Goal: Task Accomplishment & Management: Manage account settings

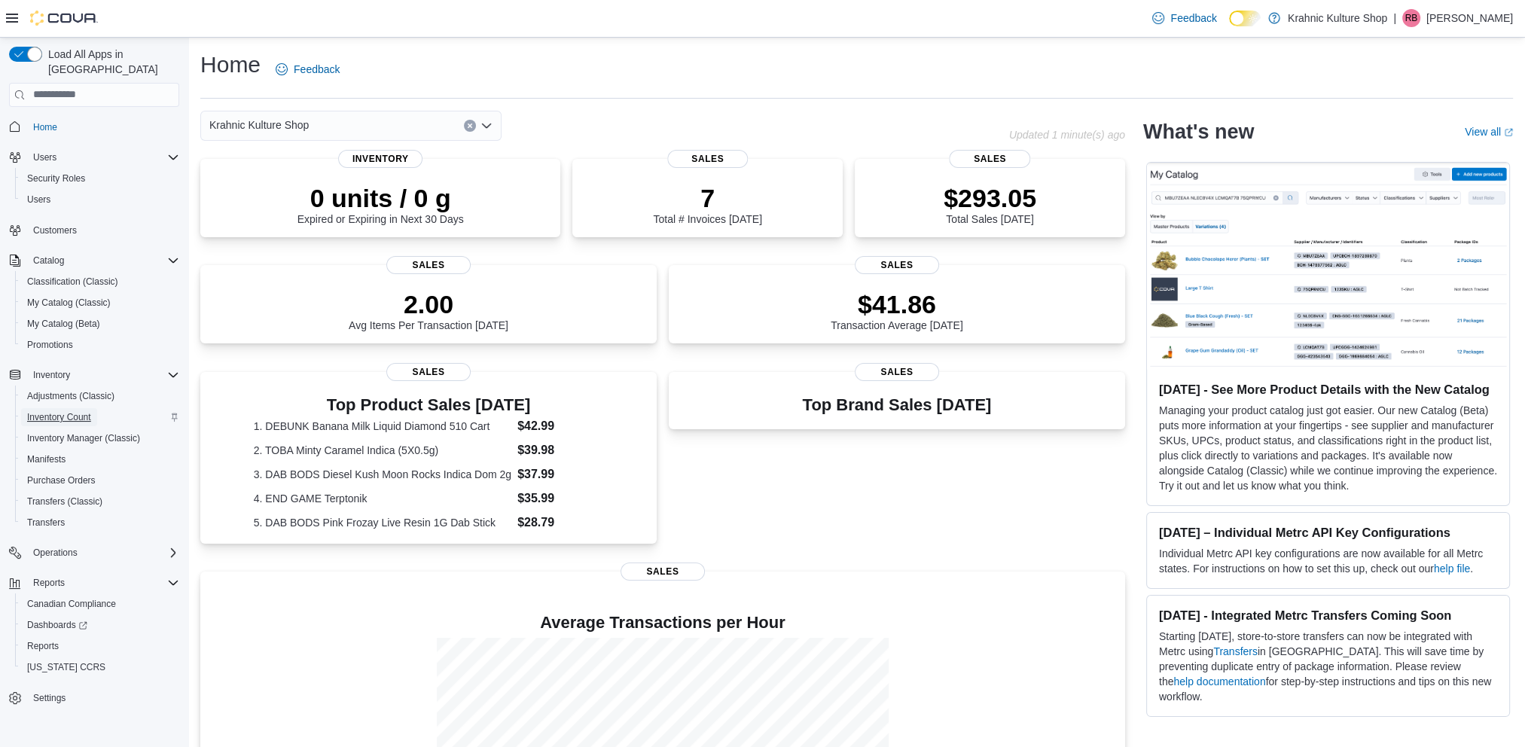
click at [54, 411] on span "Inventory Count" at bounding box center [59, 417] width 64 height 12
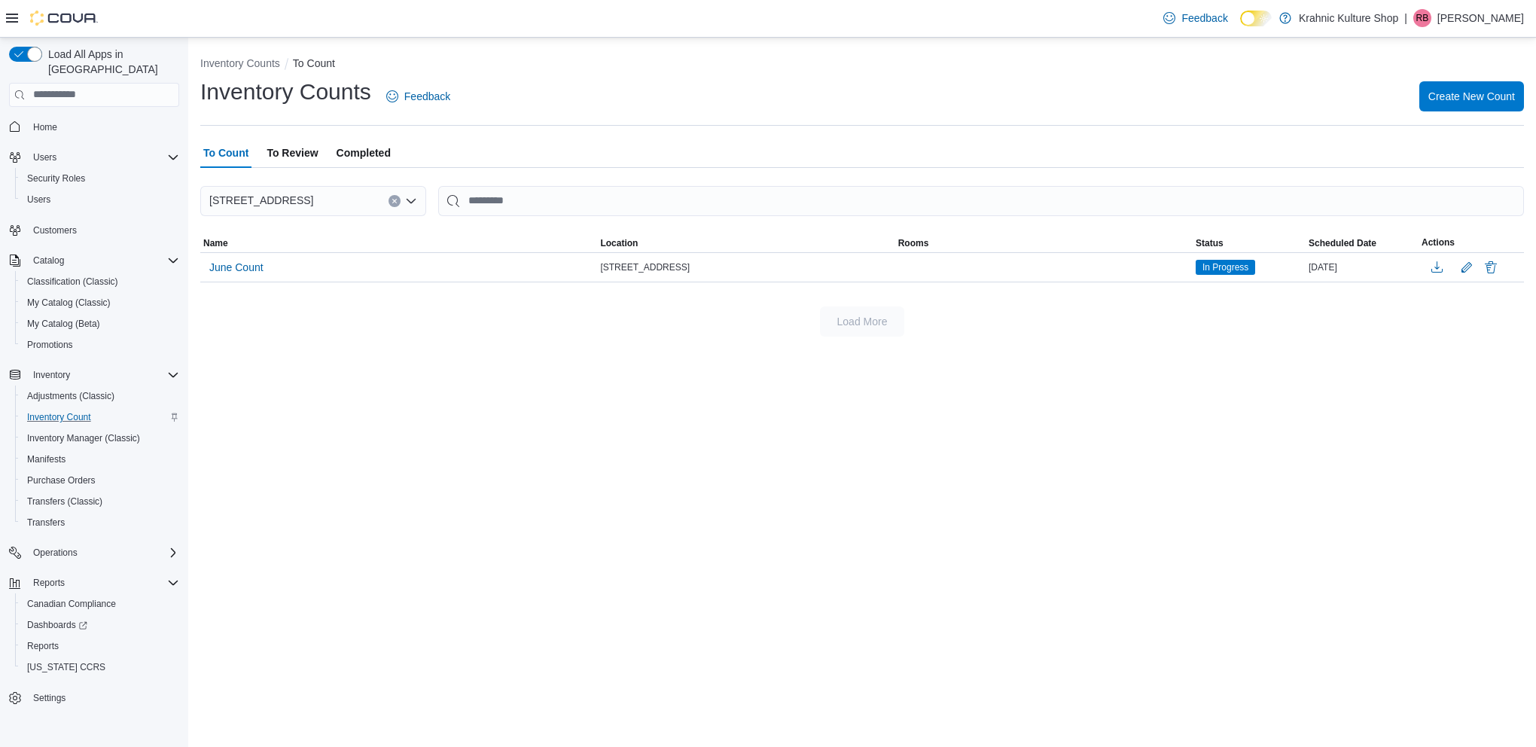
click at [449, 392] on div "Inventory Counts To Count Inventory Counts Feedback Create New Count To Count T…" at bounding box center [862, 392] width 1348 height 709
click at [1490, 265] on button "Delete" at bounding box center [1491, 267] width 18 height 18
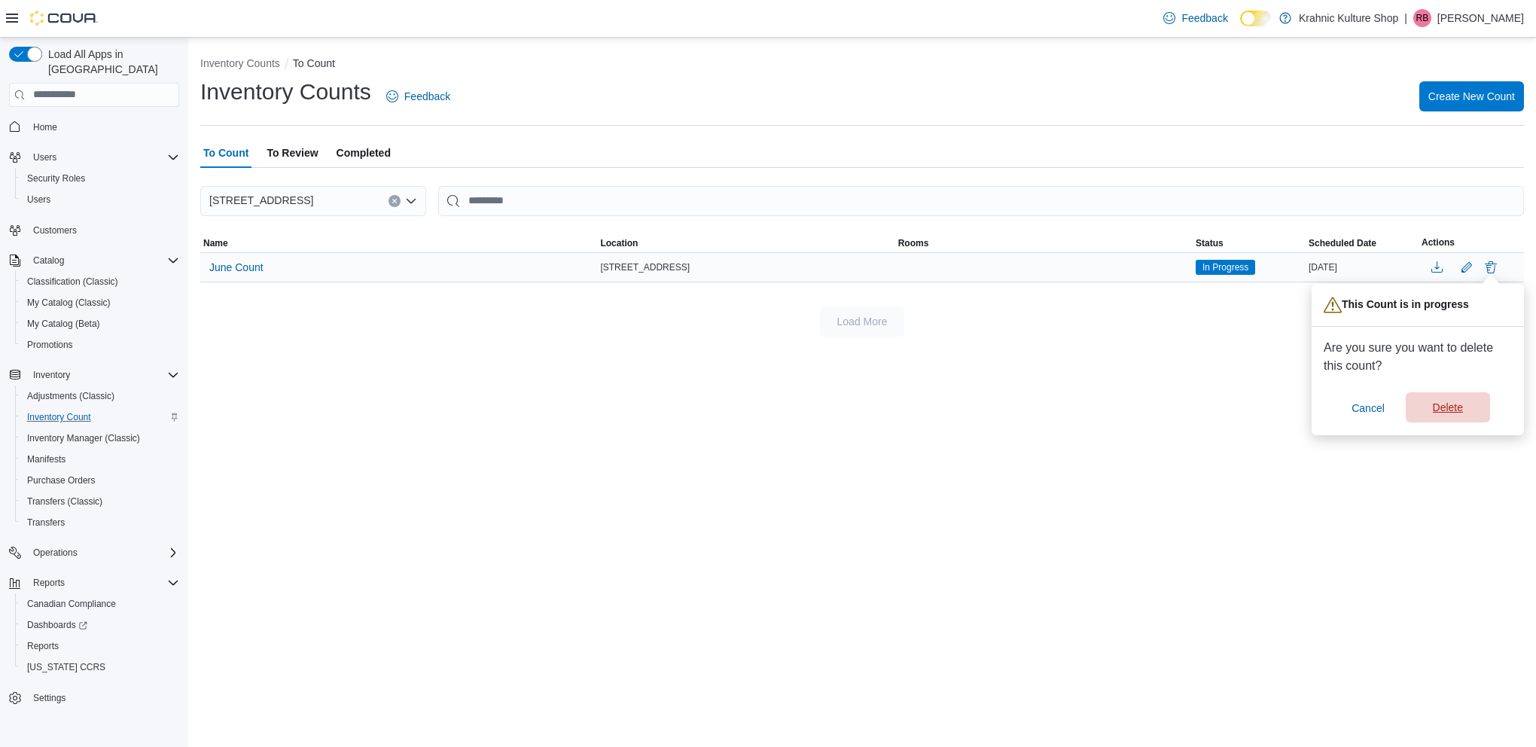
click at [1452, 410] on span "Delete" at bounding box center [1448, 407] width 30 height 15
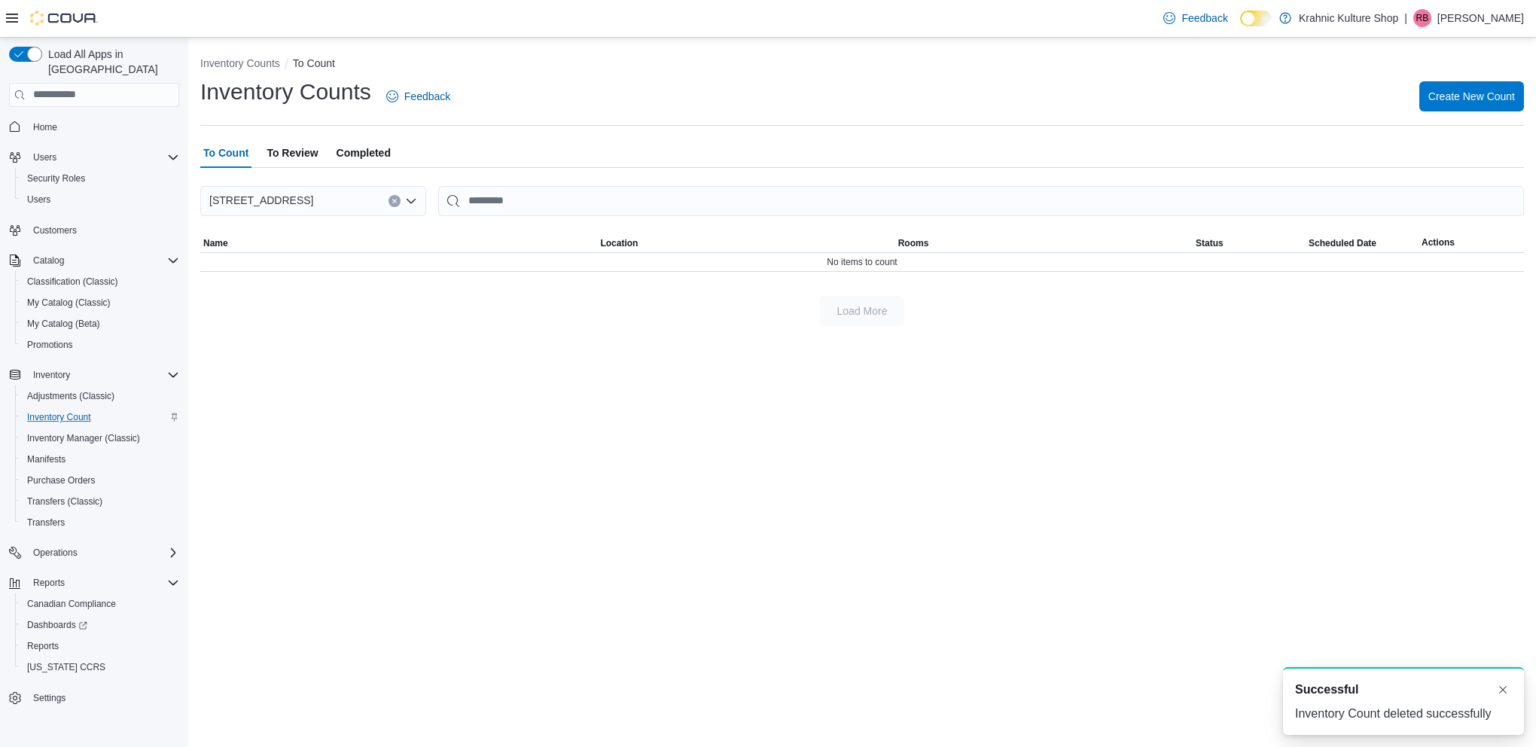
click at [1107, 379] on div "Inventory Counts To Count Inventory Counts Feedback Create New Count To Count T…" at bounding box center [862, 392] width 1348 height 709
click at [1482, 97] on span "Create New Count" at bounding box center [1471, 95] width 87 height 15
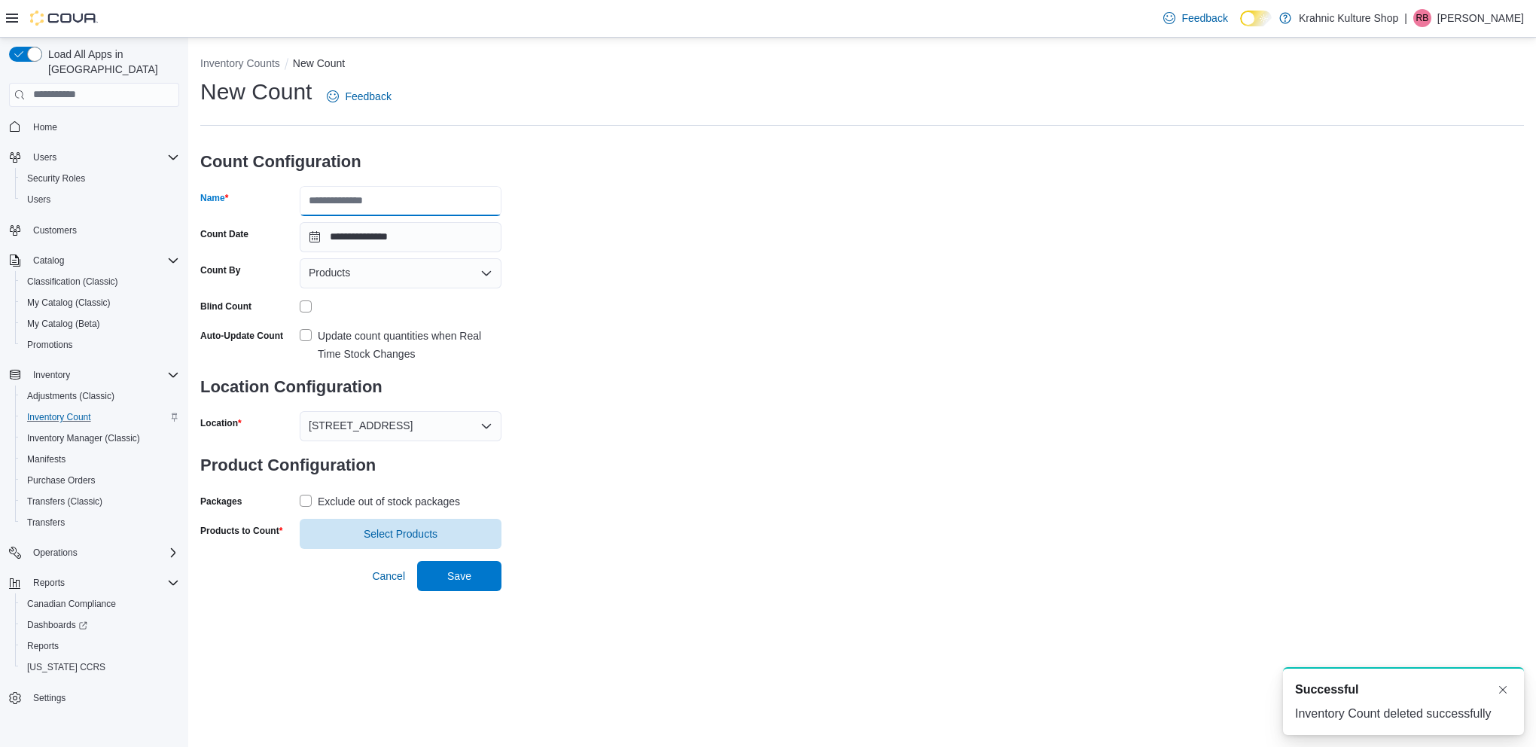
click at [385, 208] on input "Name" at bounding box center [401, 201] width 202 height 30
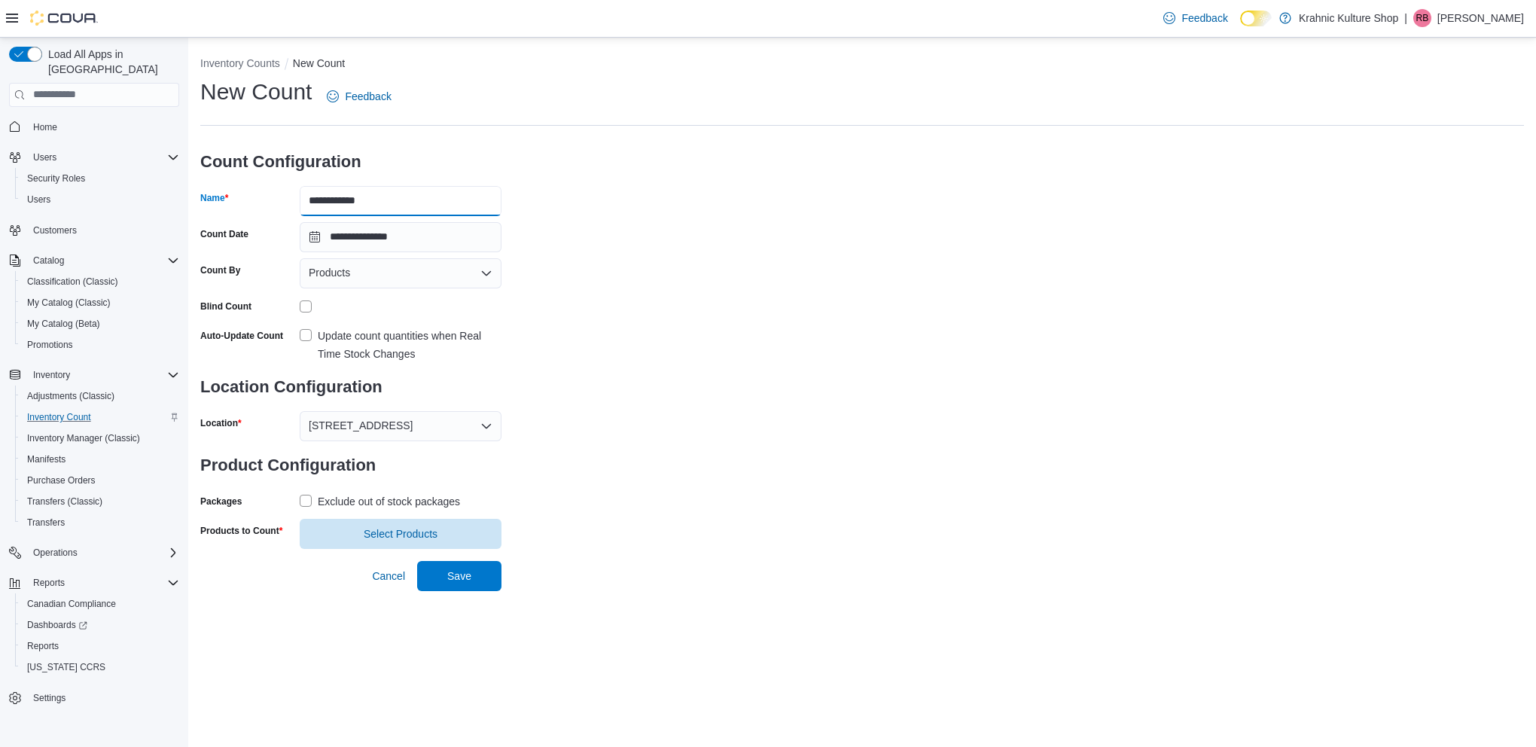
type input "**********"
click at [306, 334] on label "Update count quantities when Real Time Stock Changes" at bounding box center [401, 345] width 202 height 36
click at [308, 498] on label "Exclude out of stock packages" at bounding box center [380, 501] width 160 height 18
click at [412, 526] on span "Select Products" at bounding box center [401, 533] width 184 height 30
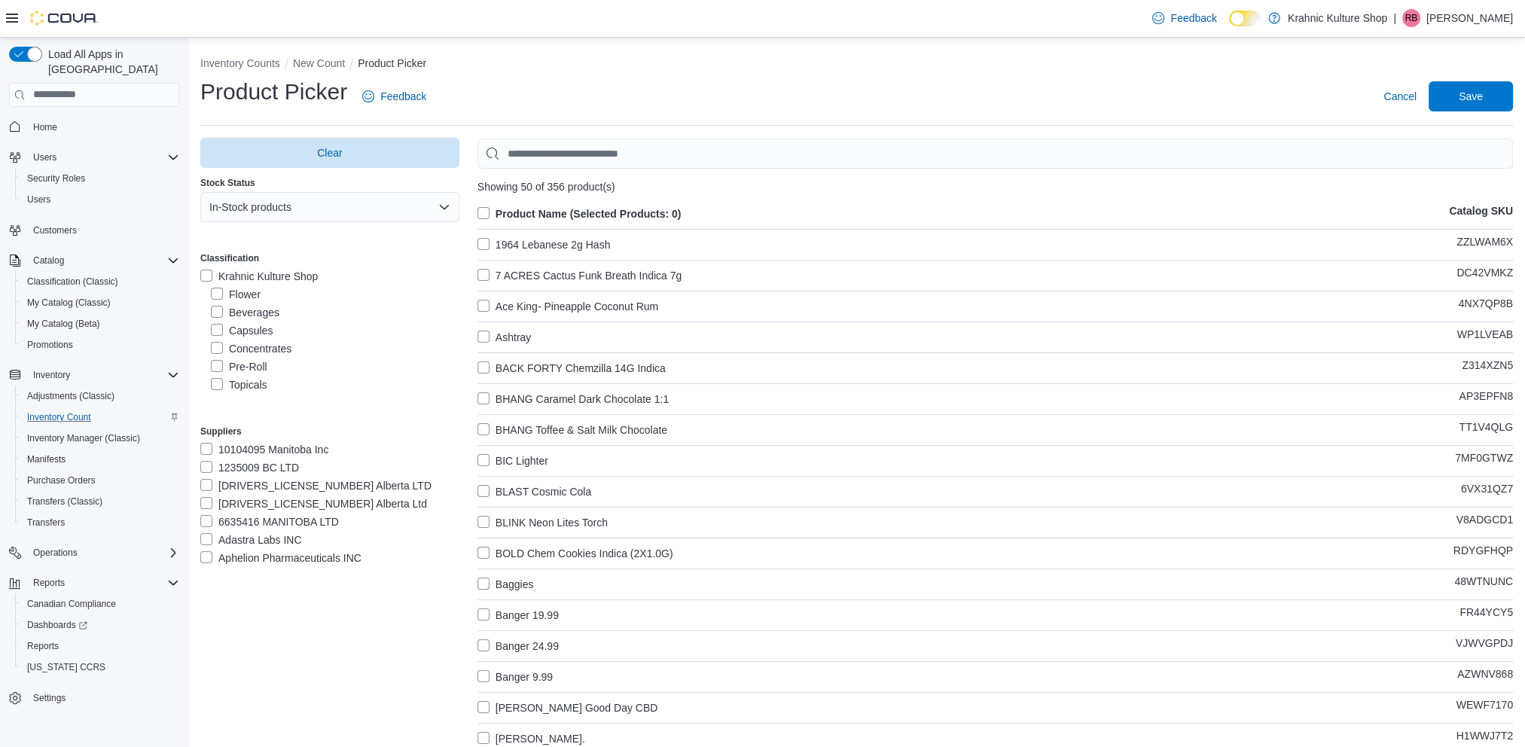
click at [218, 293] on label "Flower" at bounding box center [236, 294] width 50 height 18
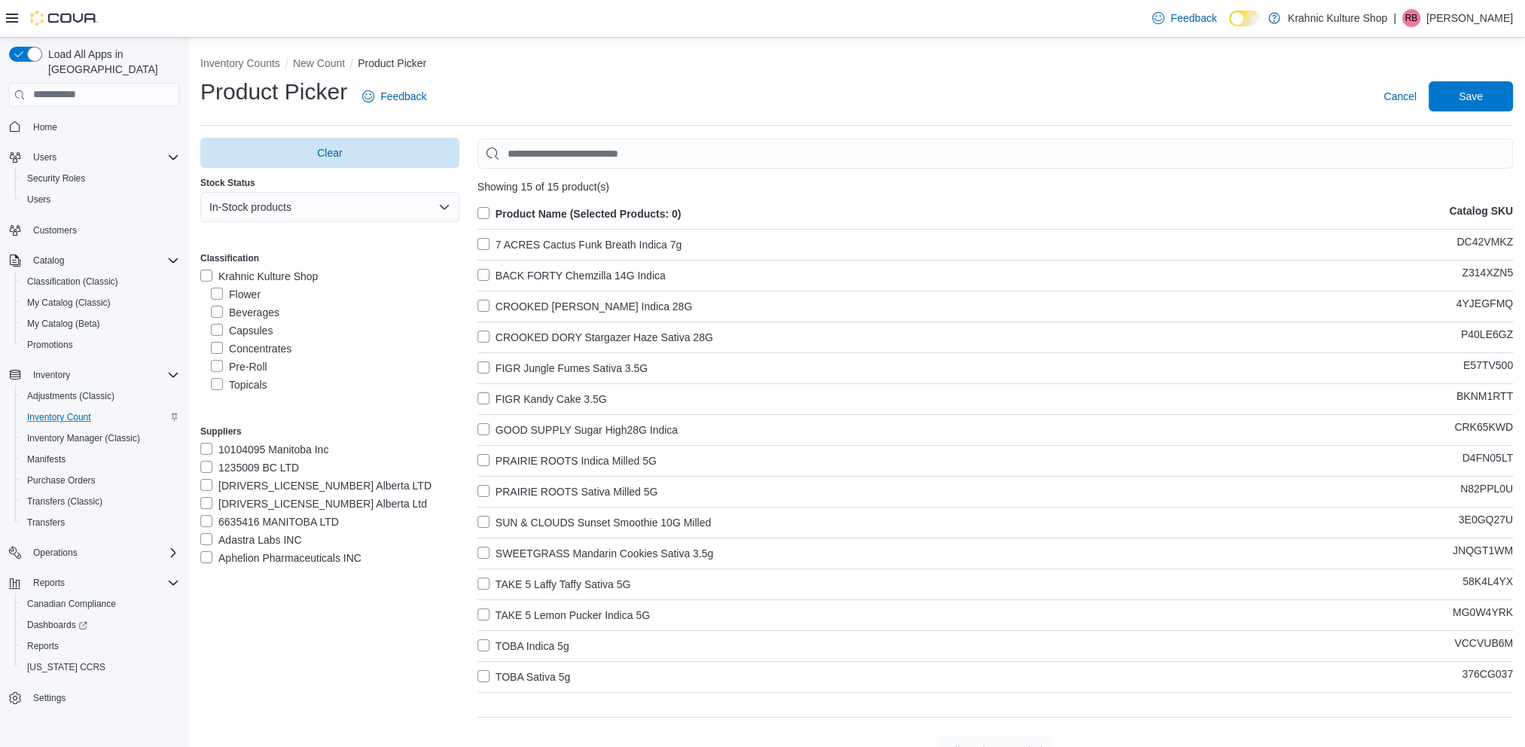
click at [217, 313] on label "Beverages" at bounding box center [245, 312] width 69 height 18
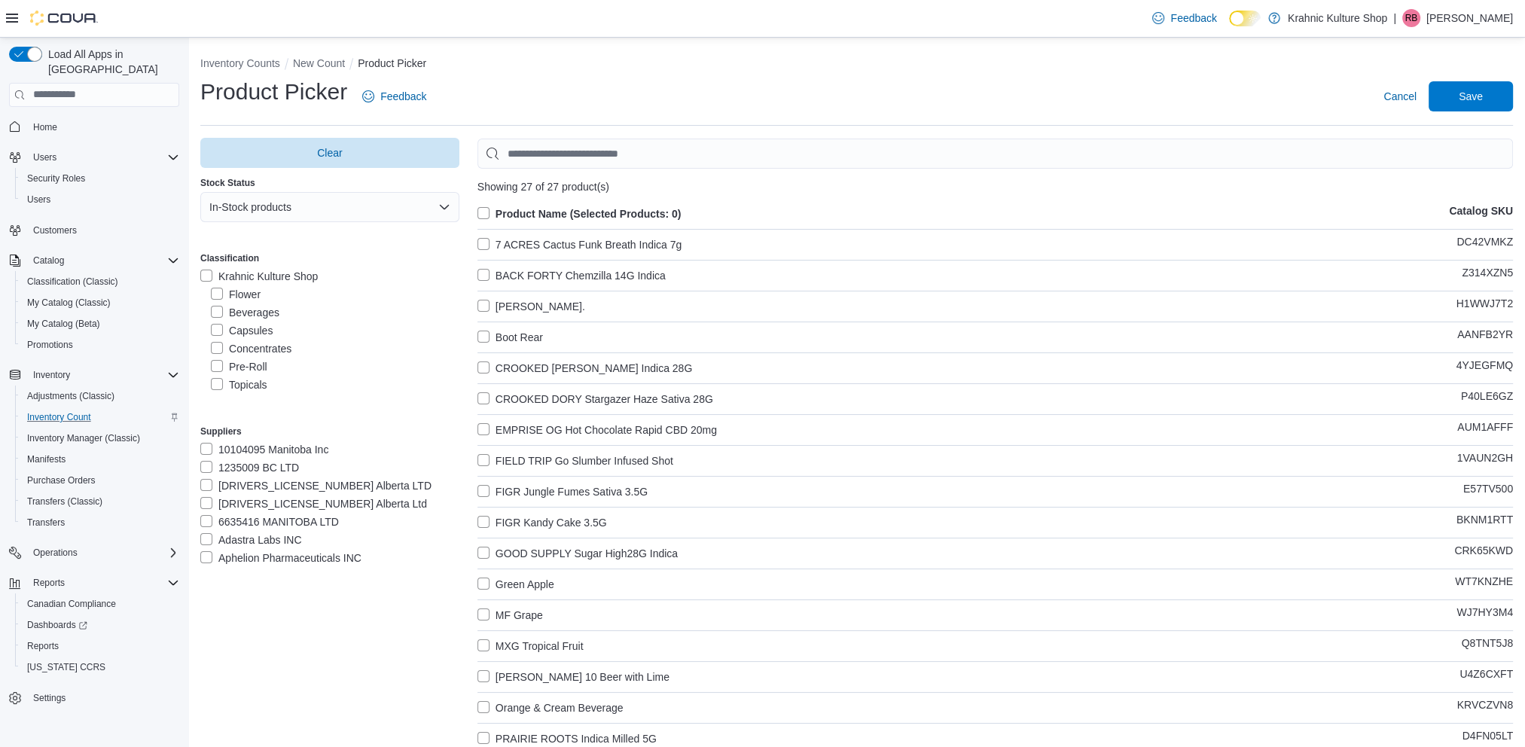
click at [218, 330] on label "Capsules" at bounding box center [242, 331] width 62 height 18
click at [218, 349] on label "Concentrates" at bounding box center [251, 349] width 81 height 18
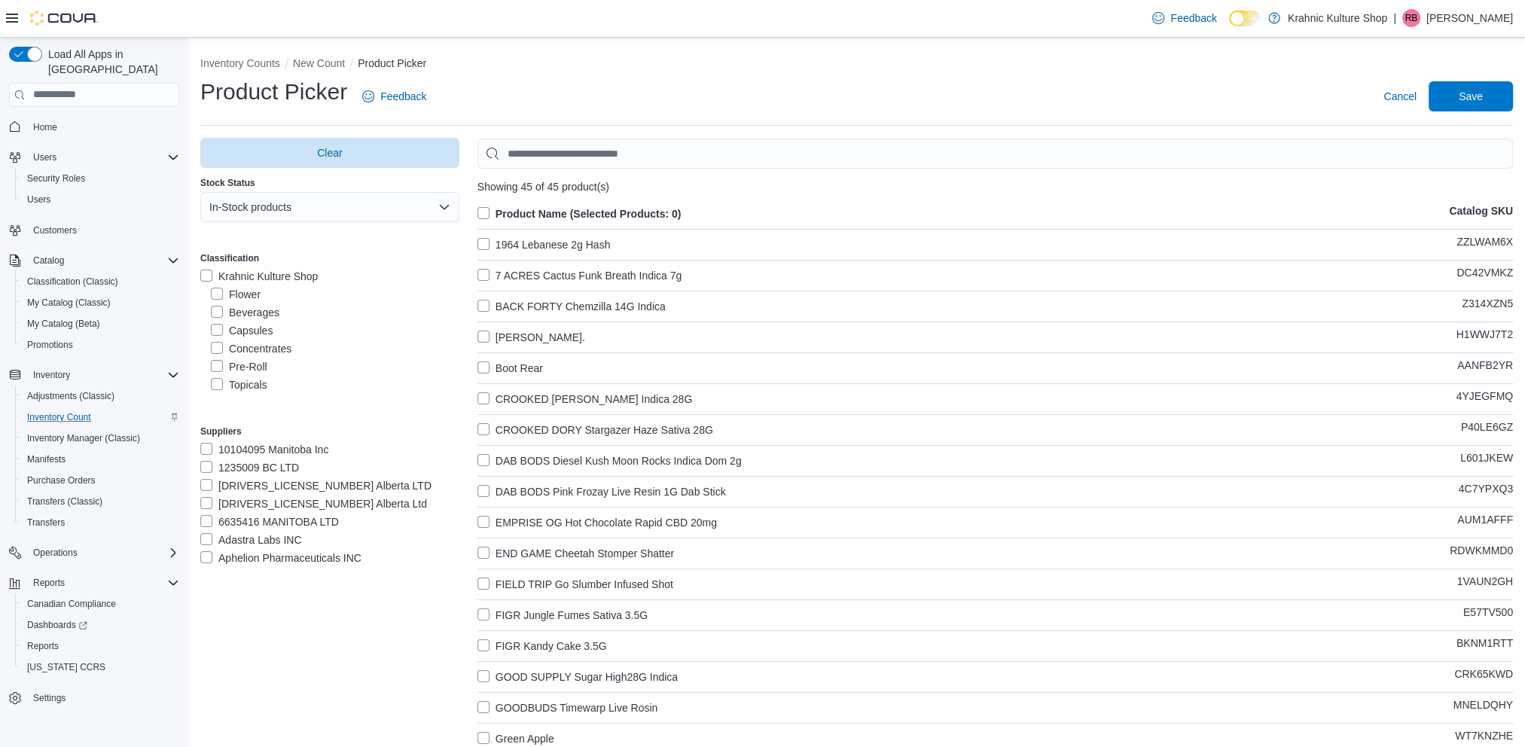
click at [216, 367] on label "Pre-Roll" at bounding box center [239, 367] width 56 height 18
click at [214, 386] on label "Topicals" at bounding box center [239, 385] width 56 height 18
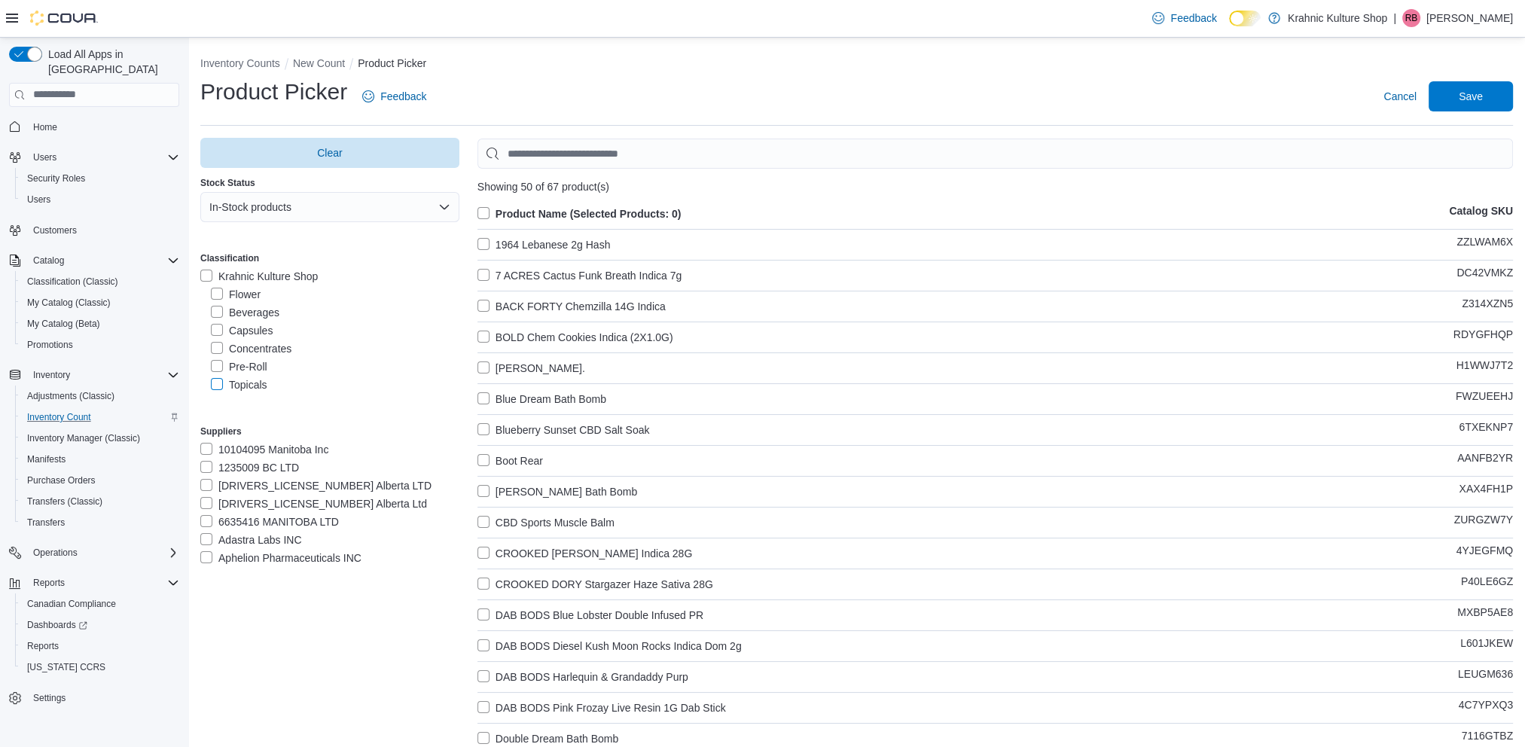
scroll to position [75, 0]
click at [216, 329] on label "Oil" at bounding box center [226, 327] width 31 height 18
click at [217, 346] on label "Edibles" at bounding box center [237, 346] width 53 height 18
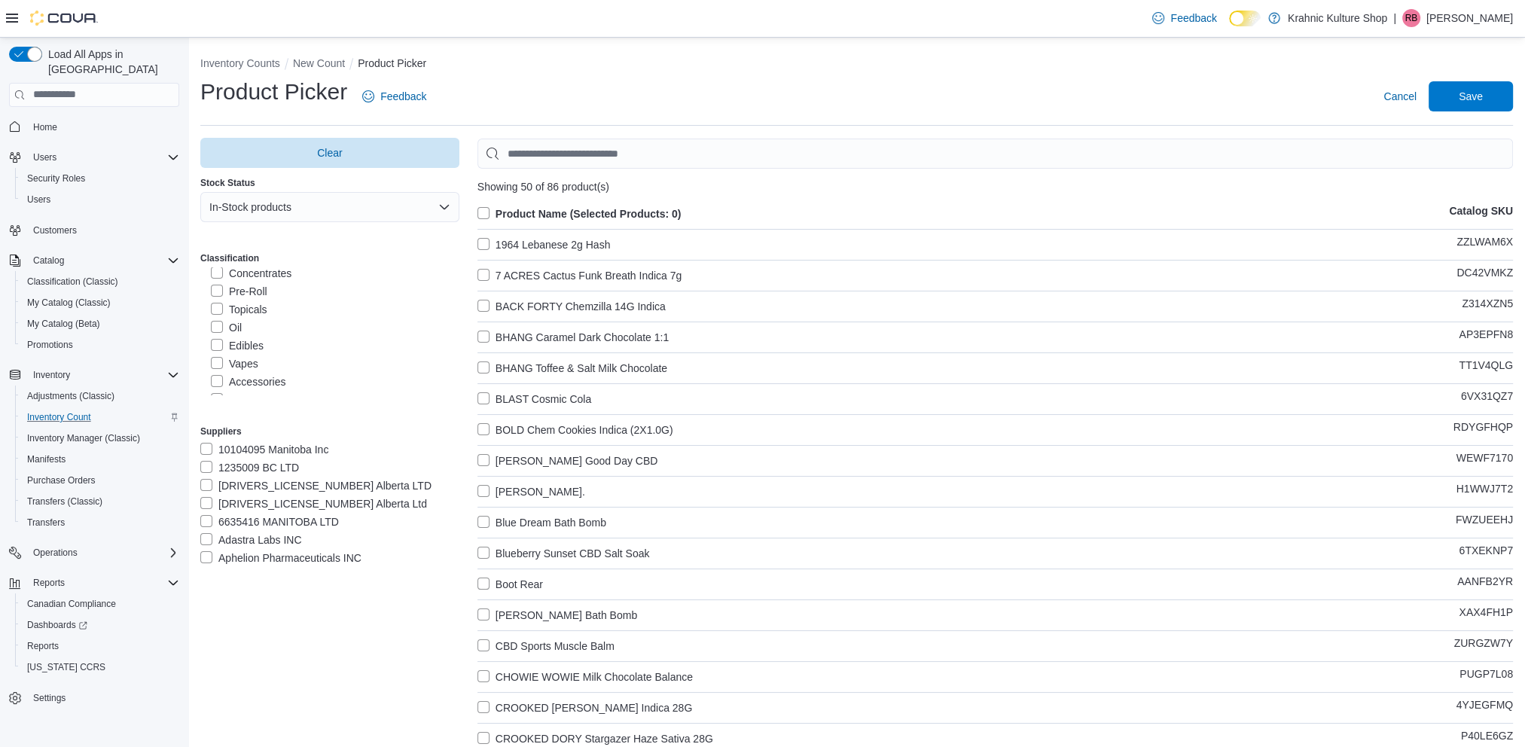
click at [218, 362] on label "Vapes" at bounding box center [234, 364] width 47 height 18
click at [220, 389] on label "Milled Flower" at bounding box center [251, 387] width 80 height 18
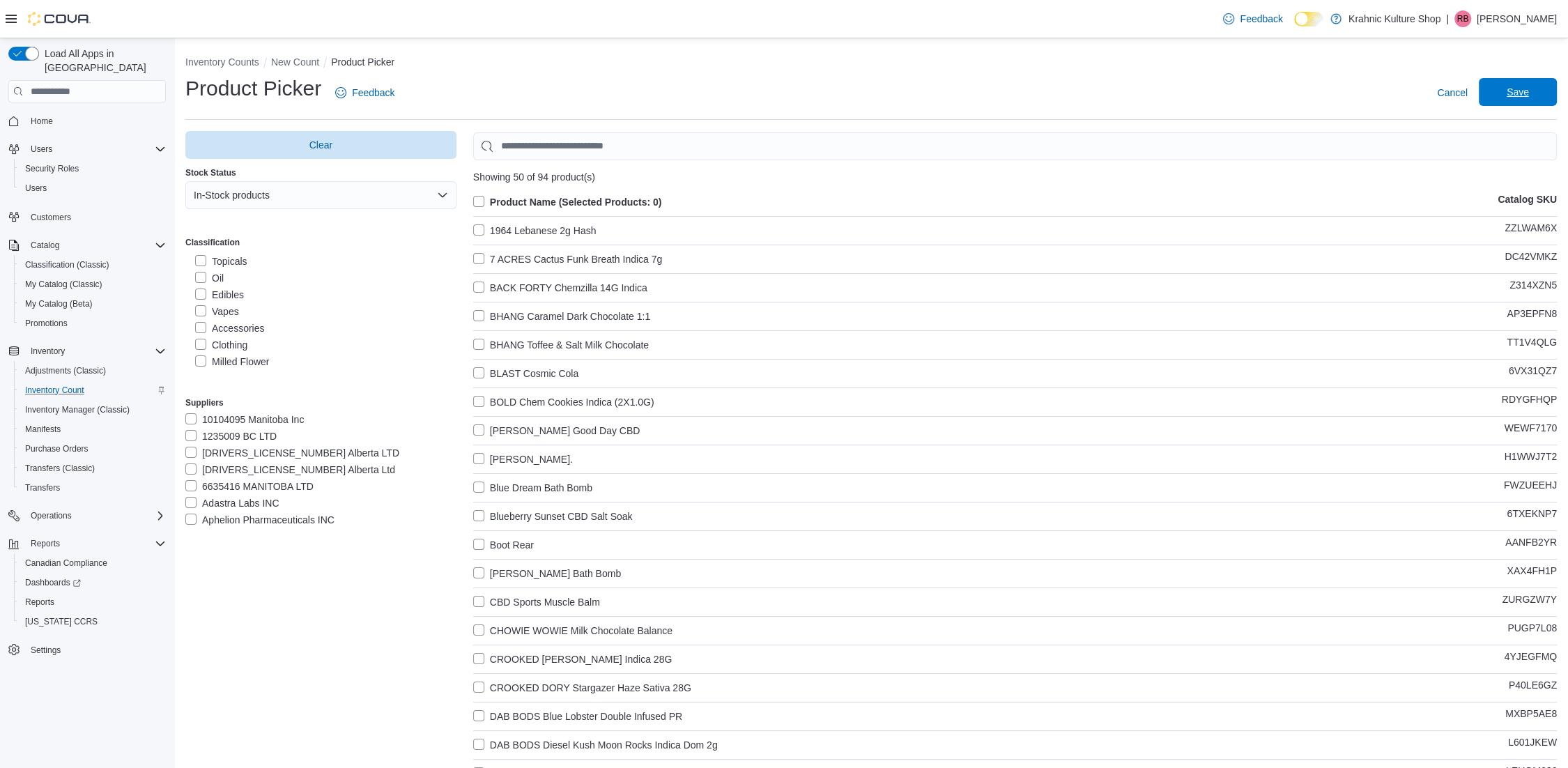
click at [1421, 89] on span "Save" at bounding box center [1518, 92] width 22 height 14
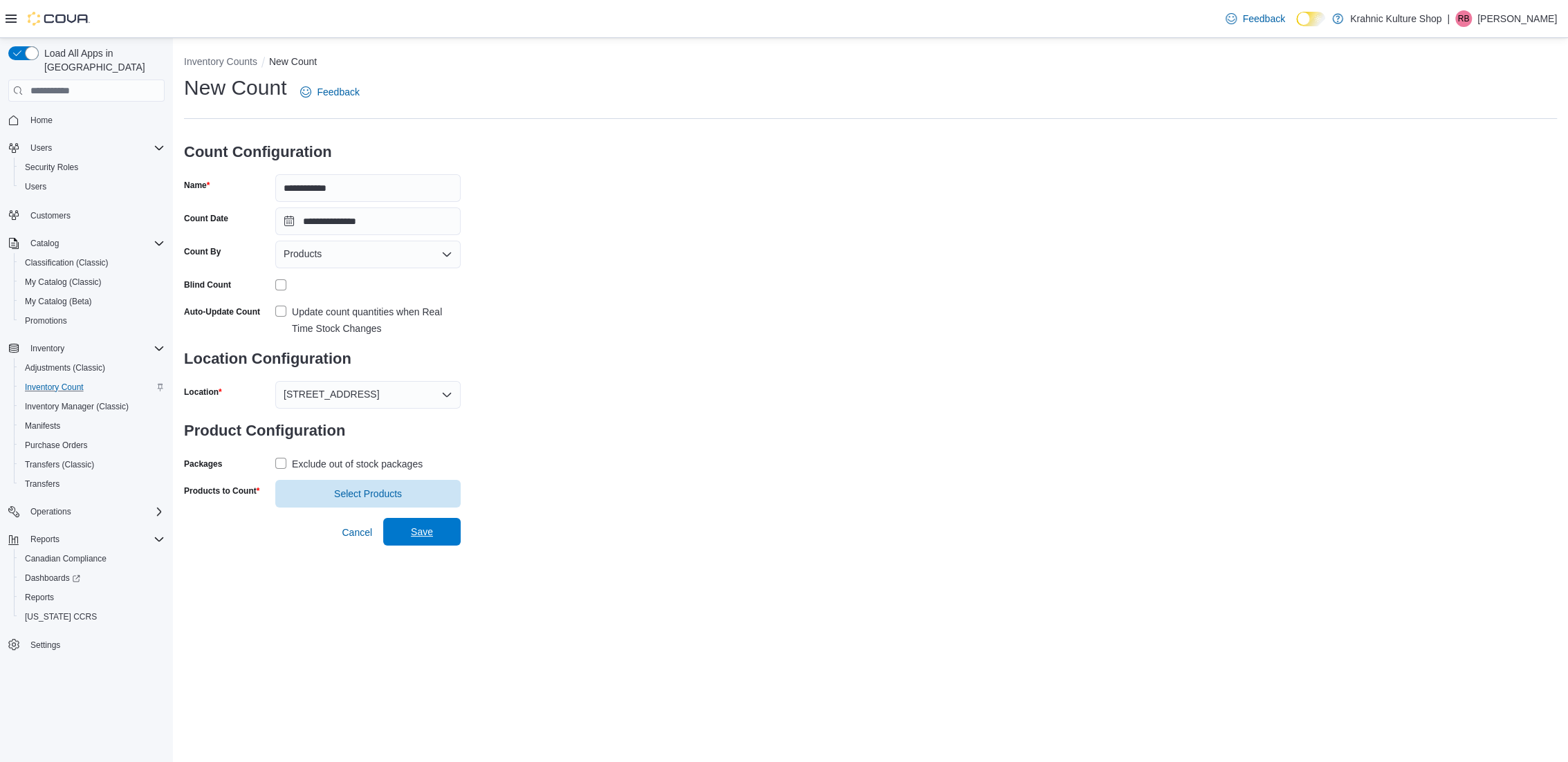
click at [409, 529] on span "Save" at bounding box center [422, 532] width 61 height 28
click at [390, 487] on span "Select Products" at bounding box center [368, 492] width 68 height 14
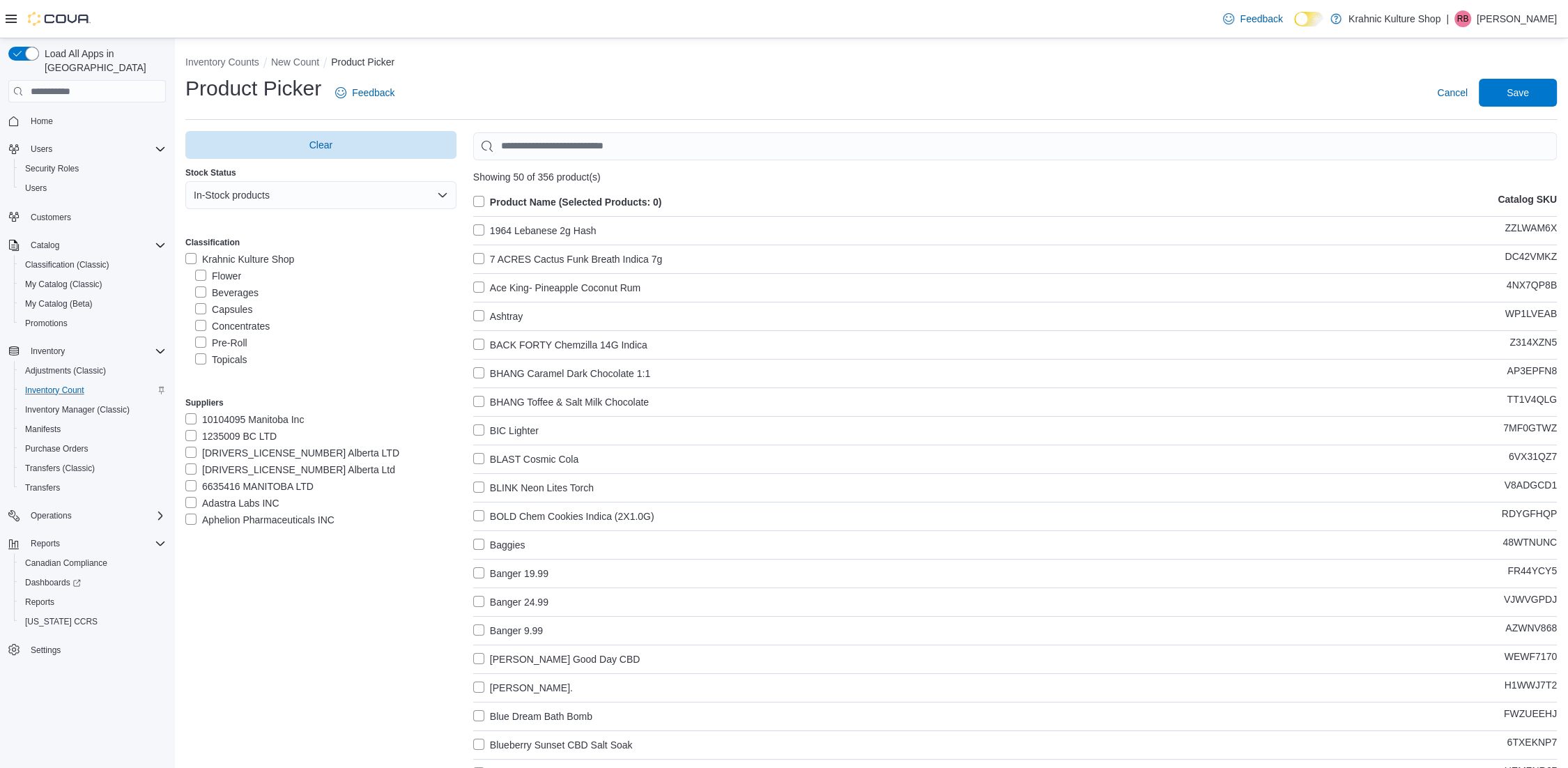
click at [200, 275] on label "Flower" at bounding box center [218, 276] width 46 height 17
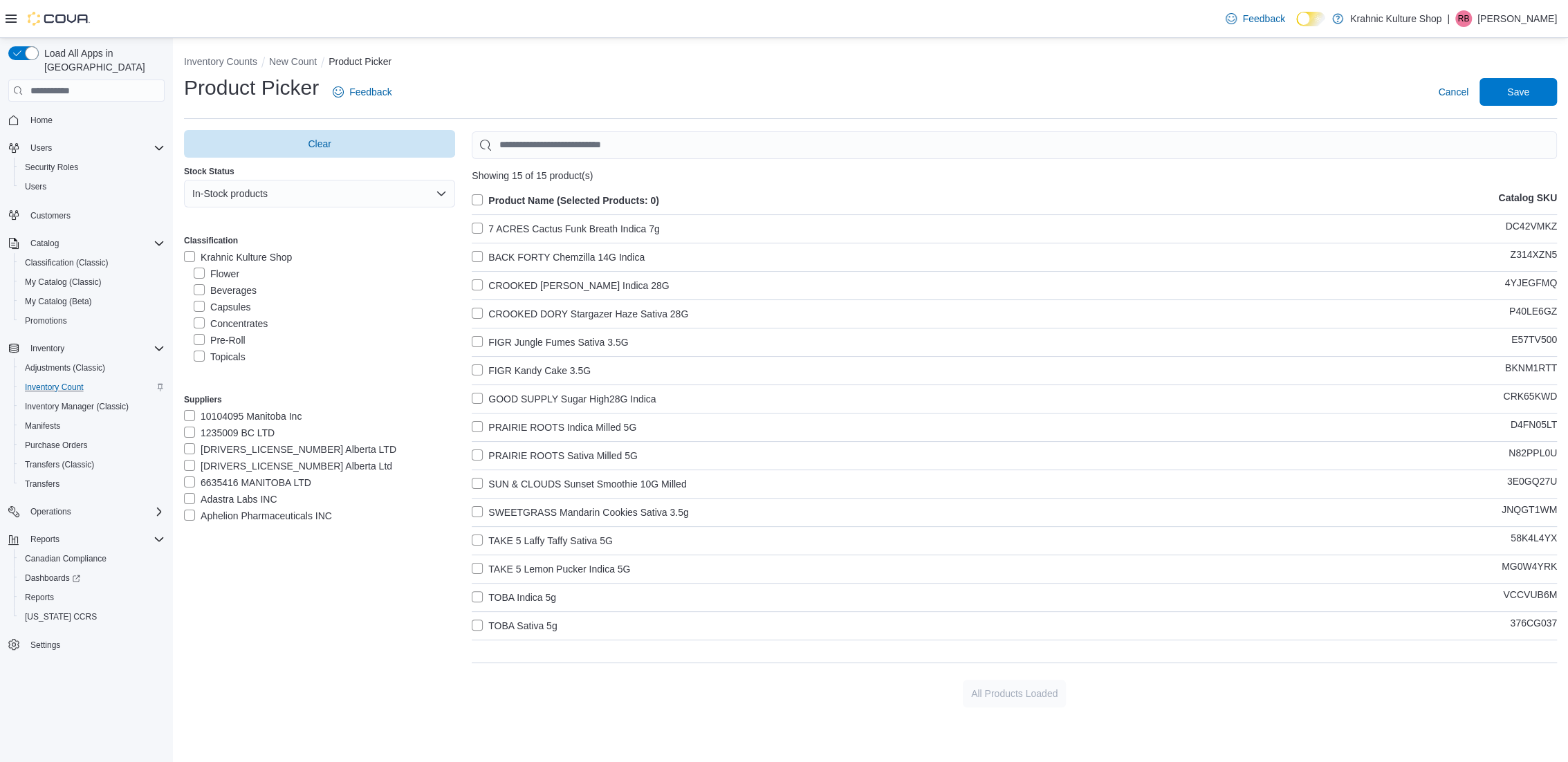
click at [200, 290] on label "Beverages" at bounding box center [225, 290] width 63 height 17
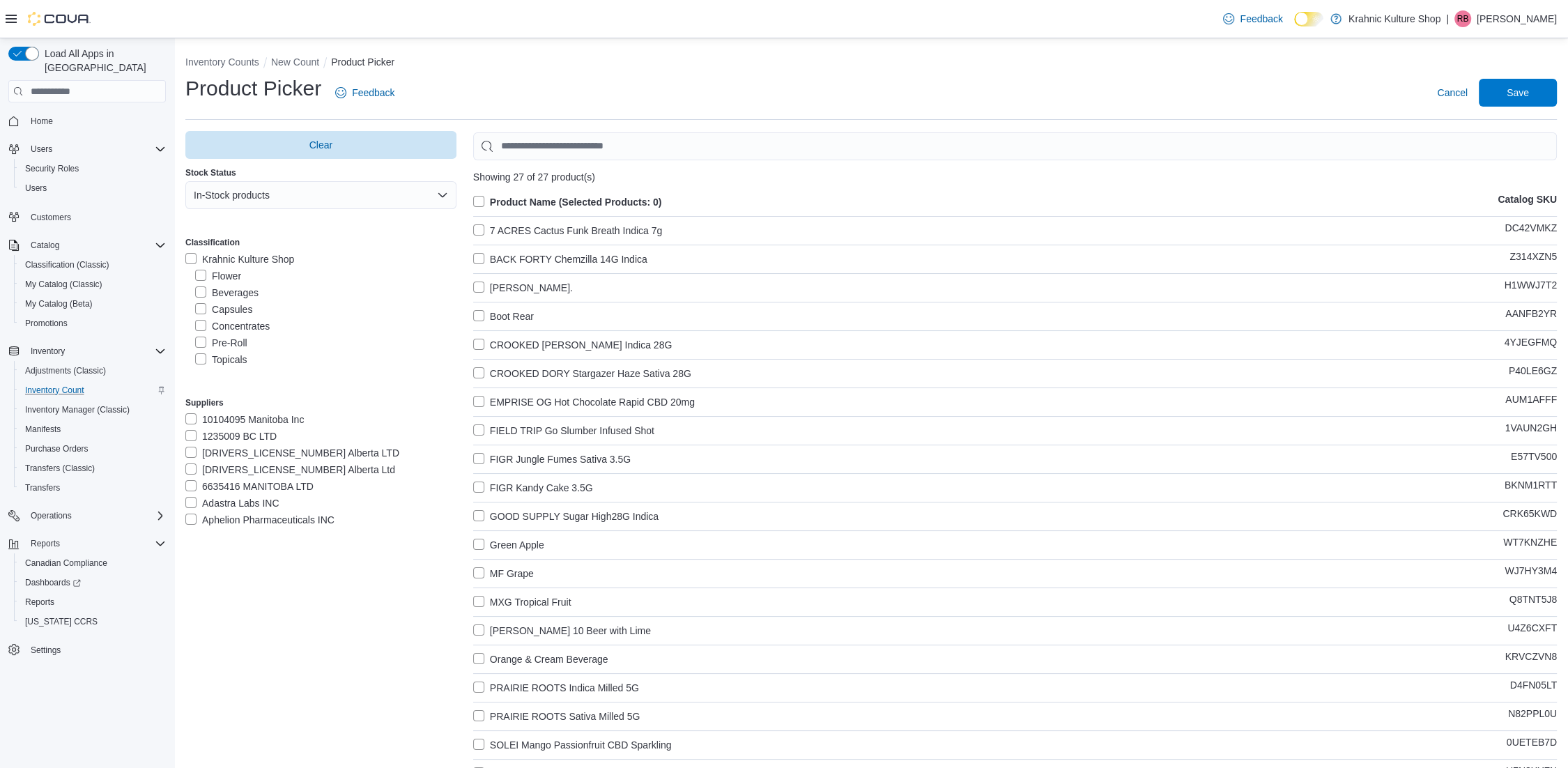
click at [201, 310] on label "Capsules" at bounding box center [224, 309] width 57 height 17
click at [201, 328] on label "Concentrates" at bounding box center [232, 326] width 75 height 17
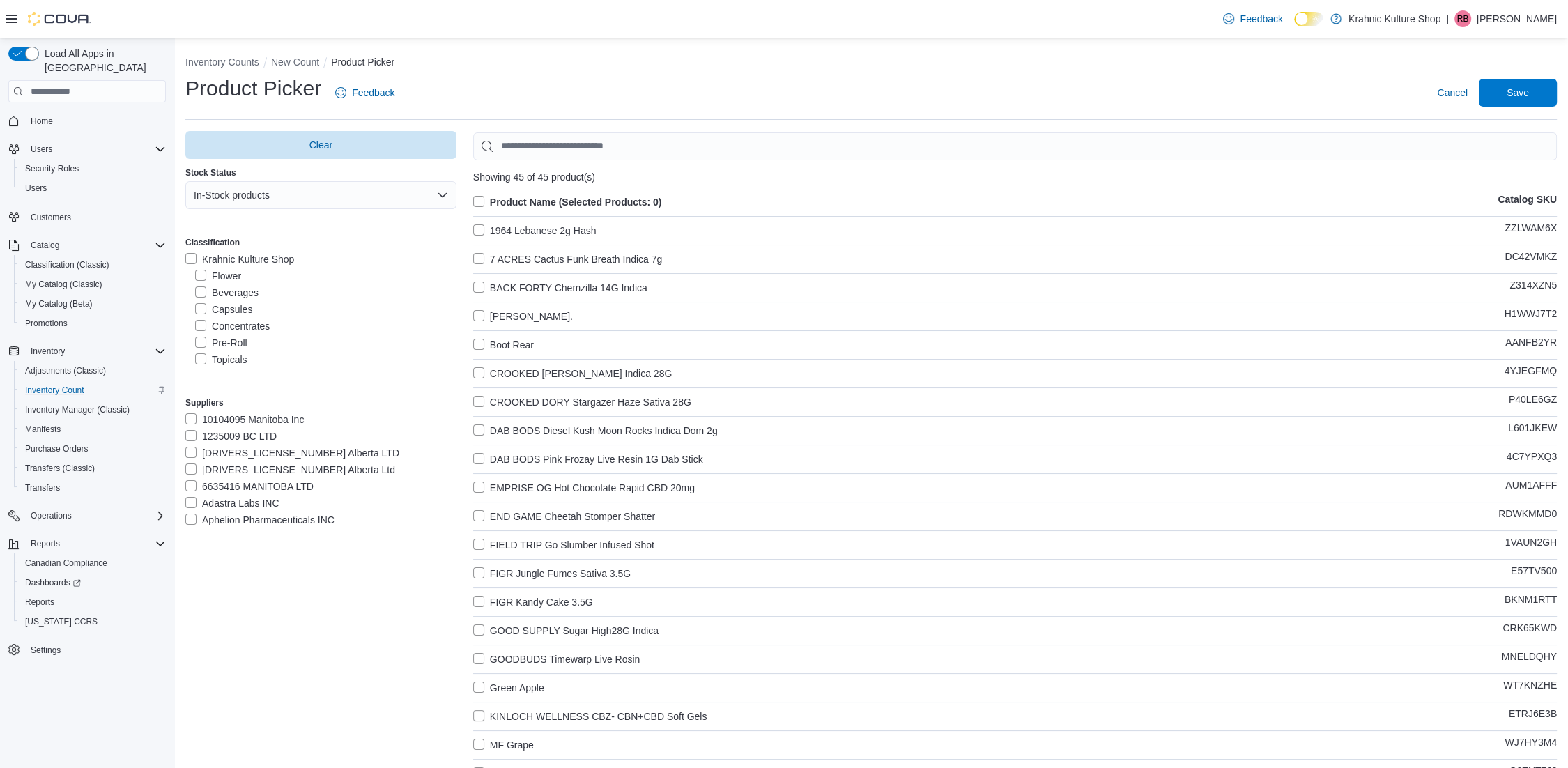
click at [201, 340] on label "Pre-Roll" at bounding box center [221, 342] width 52 height 17
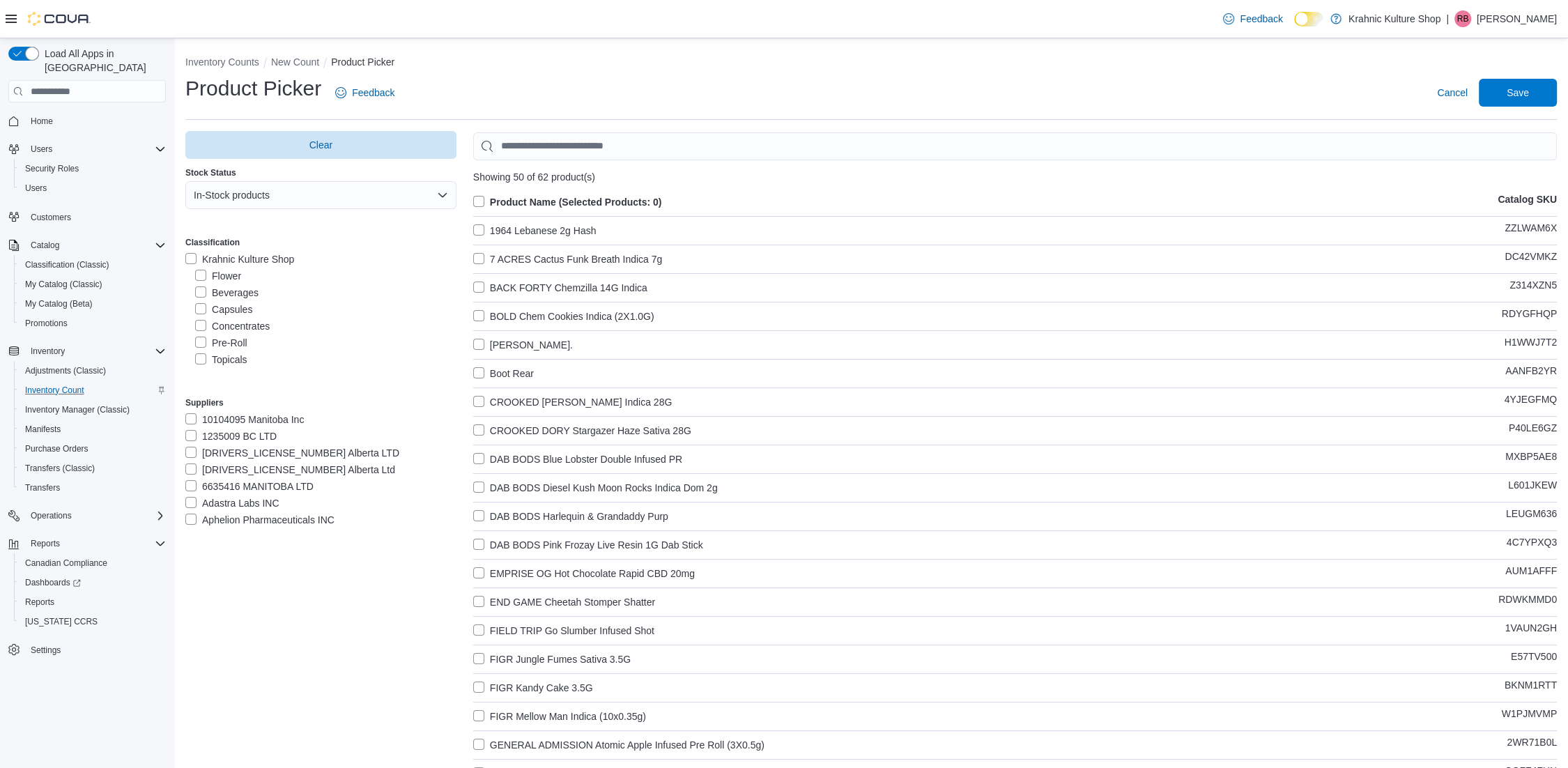
click at [199, 362] on label "Topicals" at bounding box center [221, 359] width 52 height 17
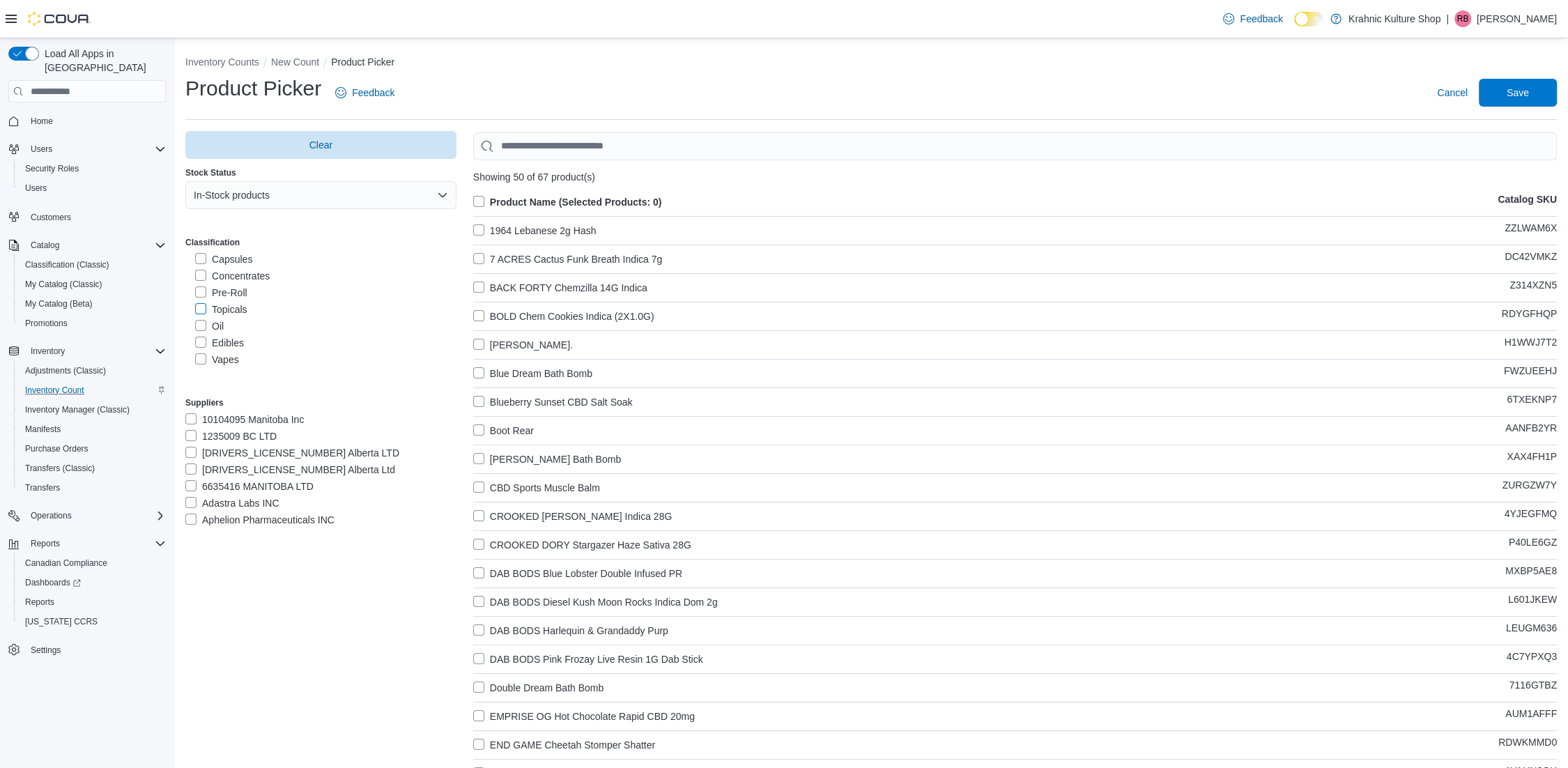
scroll to position [78, 0]
click at [201, 301] on label "Oil" at bounding box center [209, 299] width 29 height 17
click at [201, 316] on label "Edibles" at bounding box center [219, 316] width 49 height 17
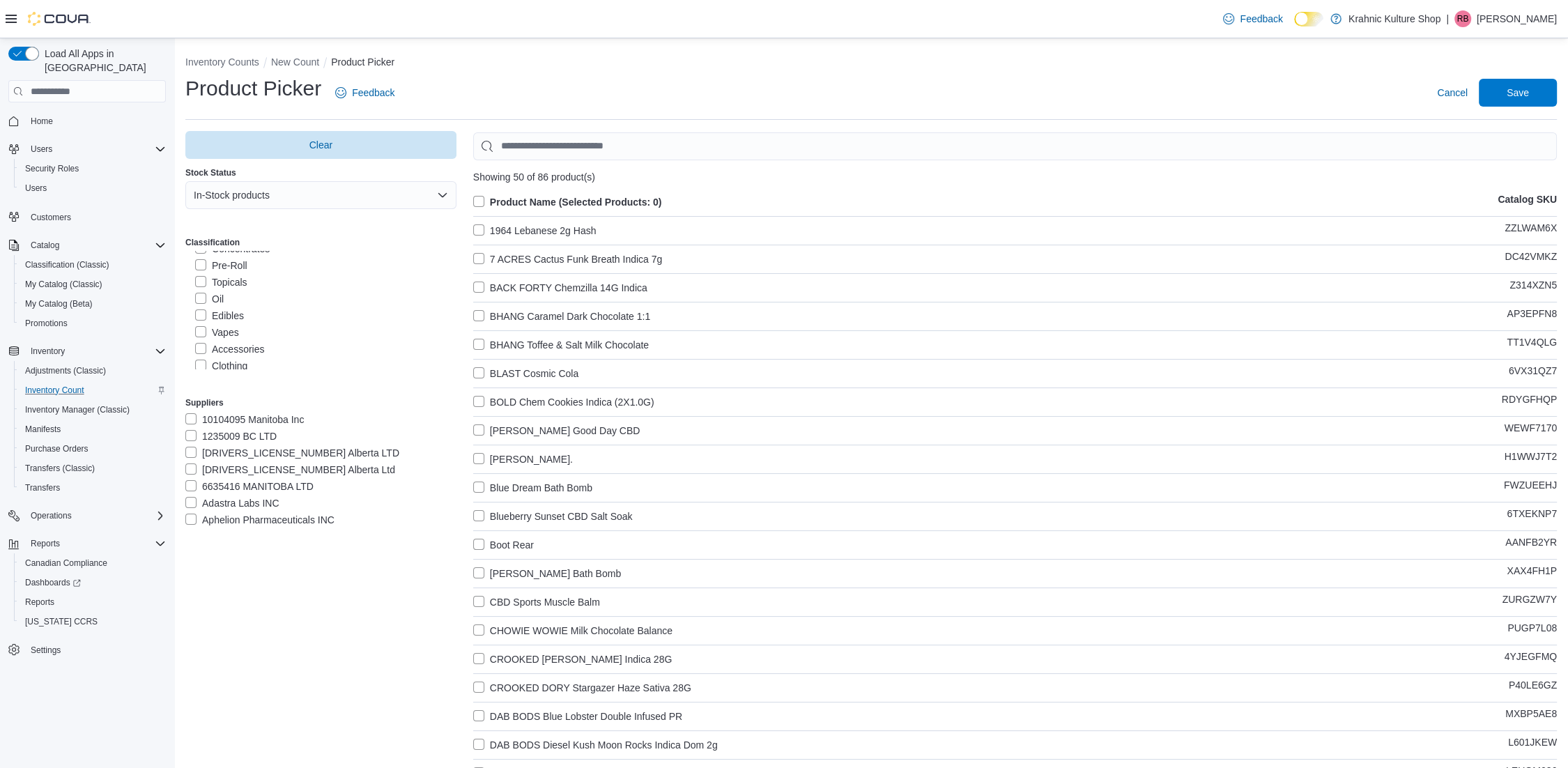
click at [202, 330] on label "Vapes" at bounding box center [217, 332] width 44 height 17
click at [201, 359] on label "Milled Flower" at bounding box center [232, 361] width 74 height 17
click at [483, 201] on label "Product Name (Selected Products: 0)" at bounding box center [567, 202] width 189 height 17
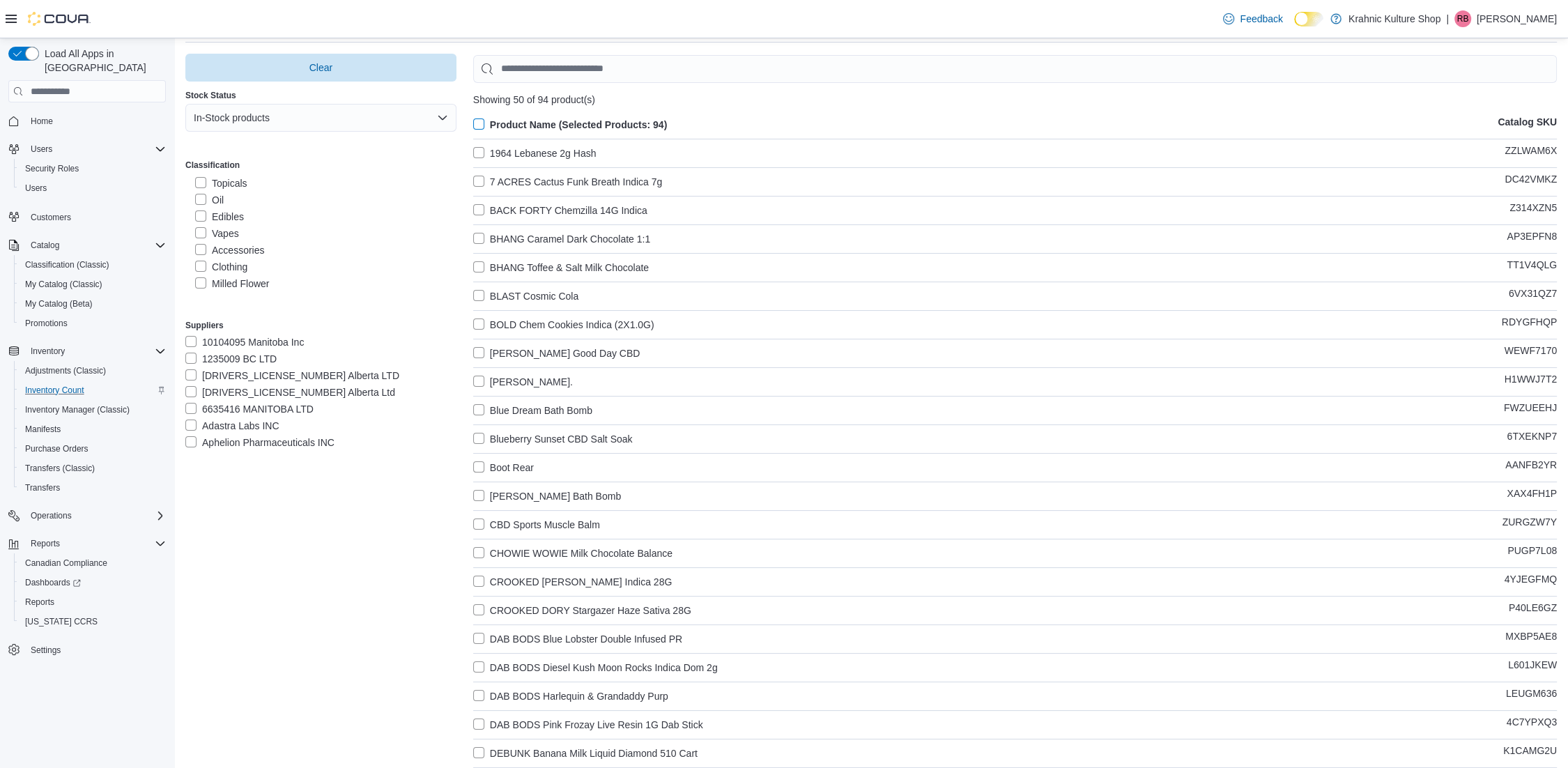
scroll to position [0, 0]
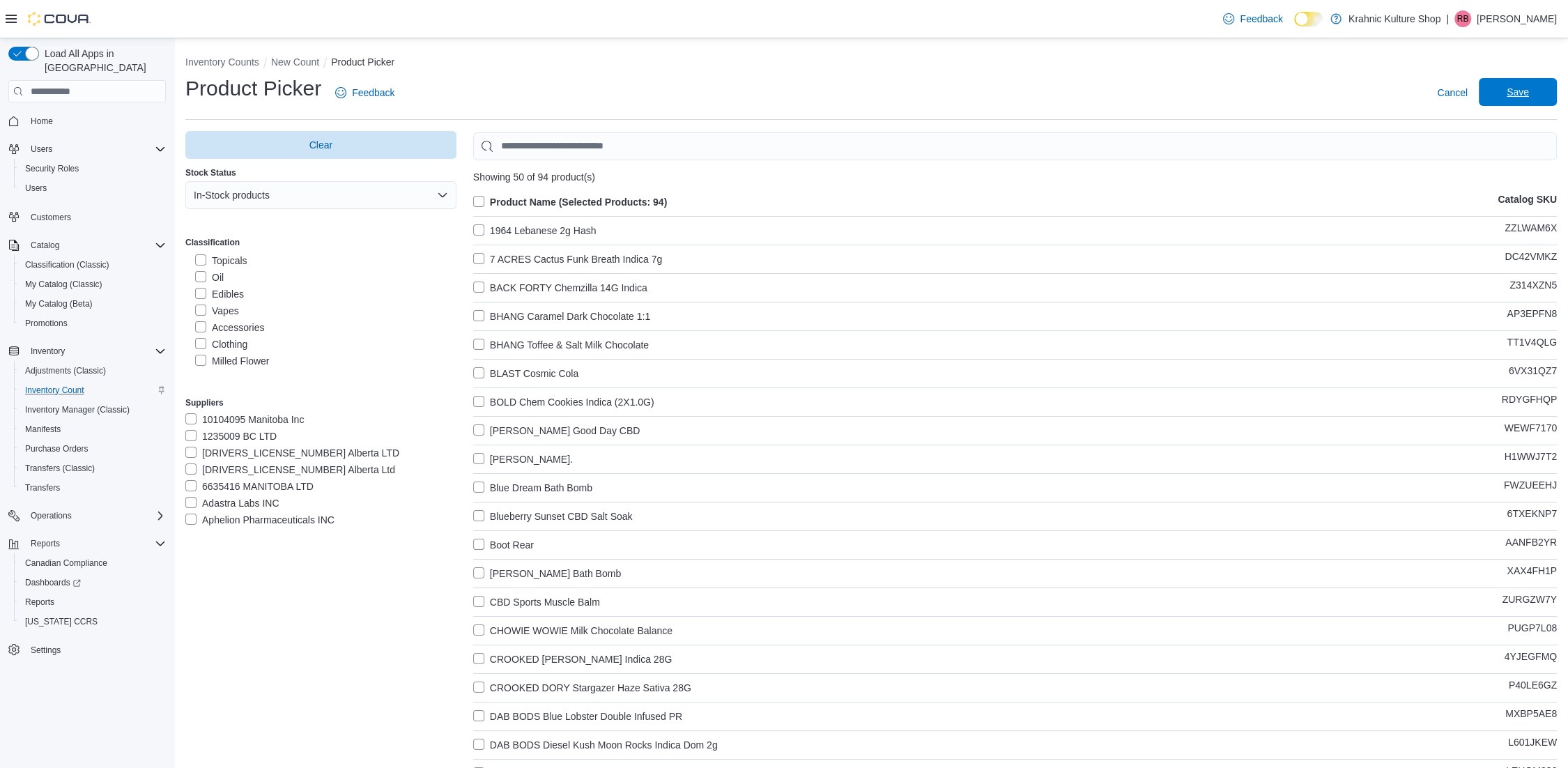
click at [1421, 85] on span "Save" at bounding box center [1518, 92] width 61 height 28
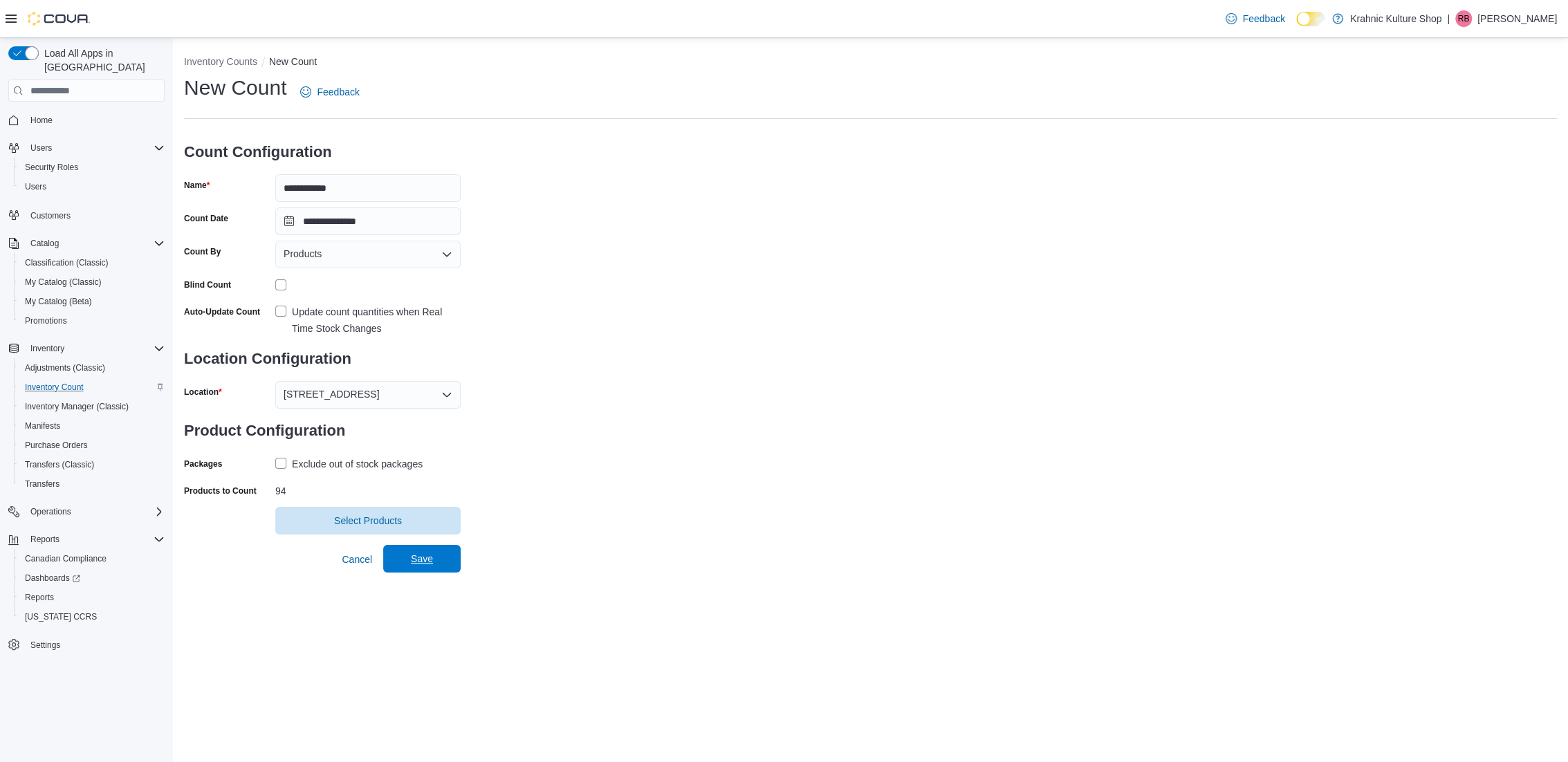
click at [426, 564] on span "Save" at bounding box center [422, 558] width 22 height 14
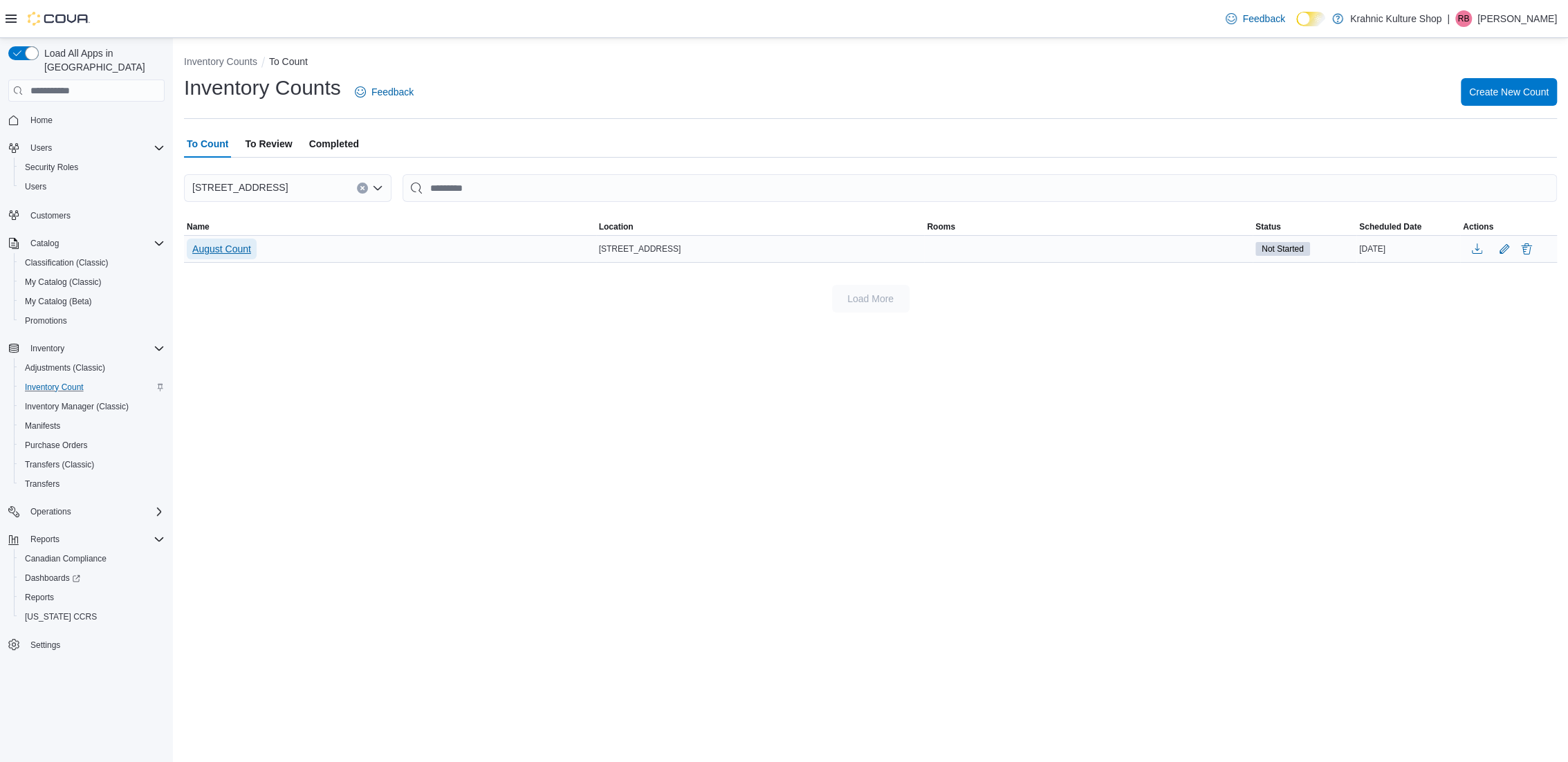
click at [222, 242] on span "August Count" at bounding box center [221, 249] width 59 height 14
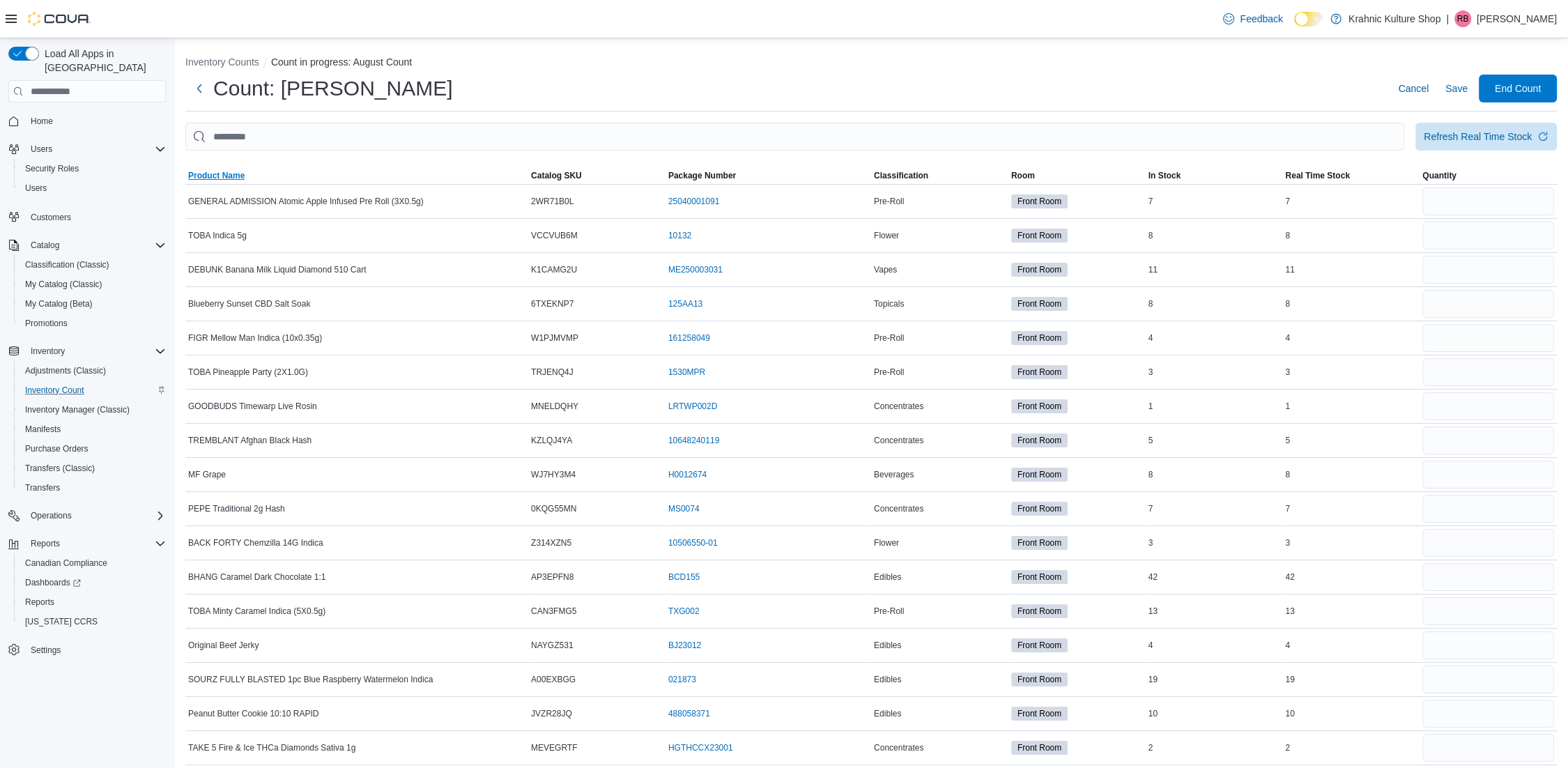
click at [263, 174] on span "Product Name" at bounding box center [356, 176] width 342 height 17
